Goal: Information Seeking & Learning: Understand process/instructions

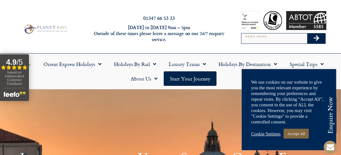
click at [301, 132] on link "Accept All" at bounding box center [296, 133] width 25 height 10
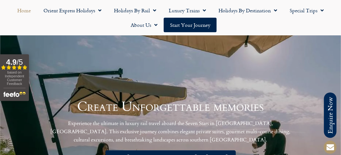
scroll to position [947, 0]
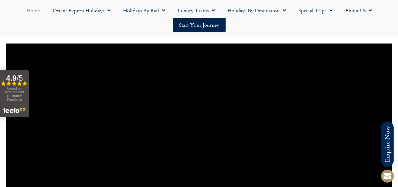
scroll to position [625, 0]
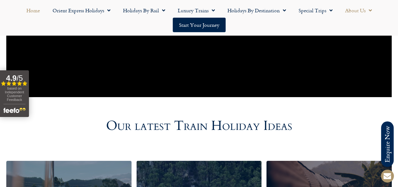
click at [340, 10] on link "About Us" at bounding box center [358, 10] width 39 height 14
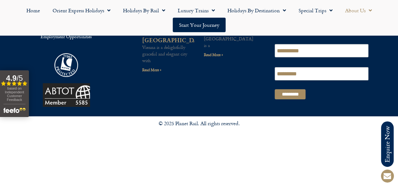
scroll to position [1115, 0]
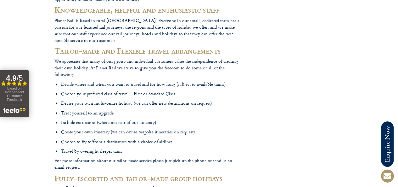
scroll to position [0, 0]
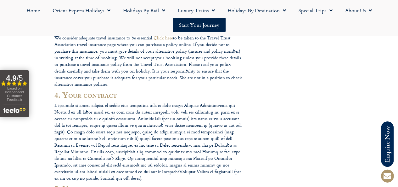
scroll to position [390, 0]
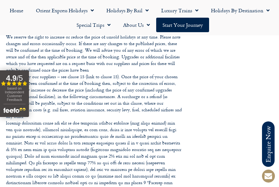
scroll to position [553, 0]
